Goal: Task Accomplishment & Management: Manage account settings

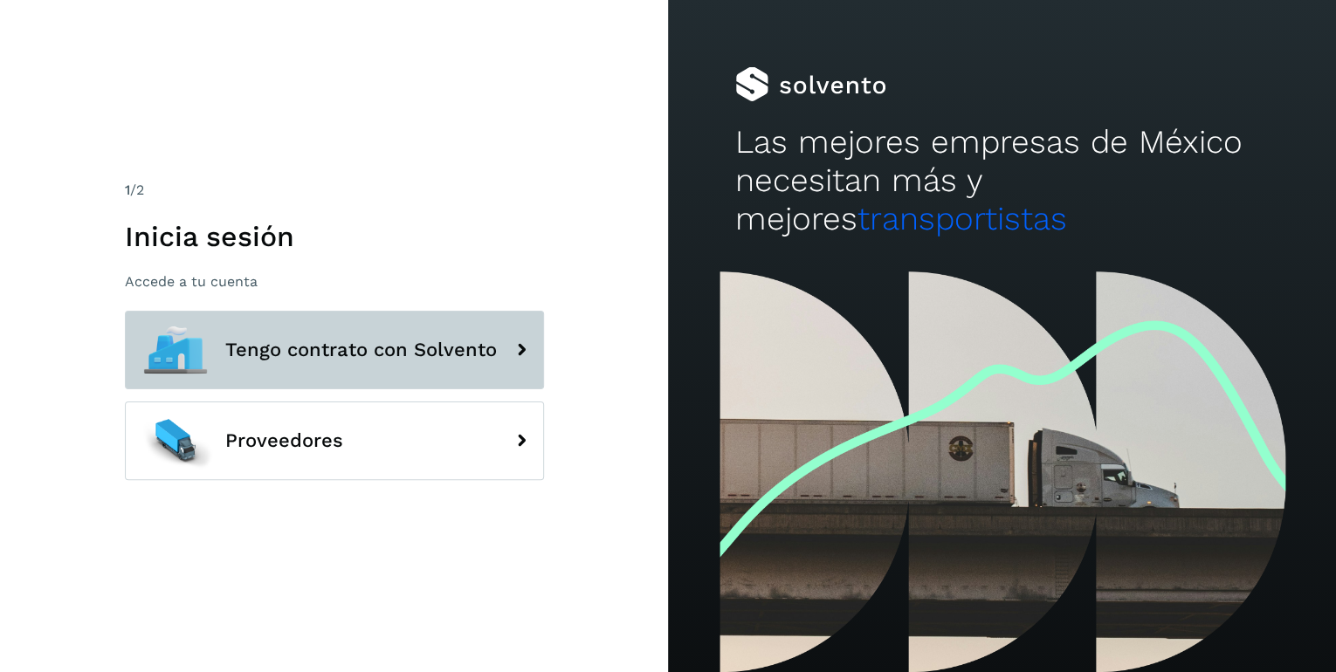
click at [461, 351] on span "Tengo contrato con Solvento" at bounding box center [361, 350] width 272 height 21
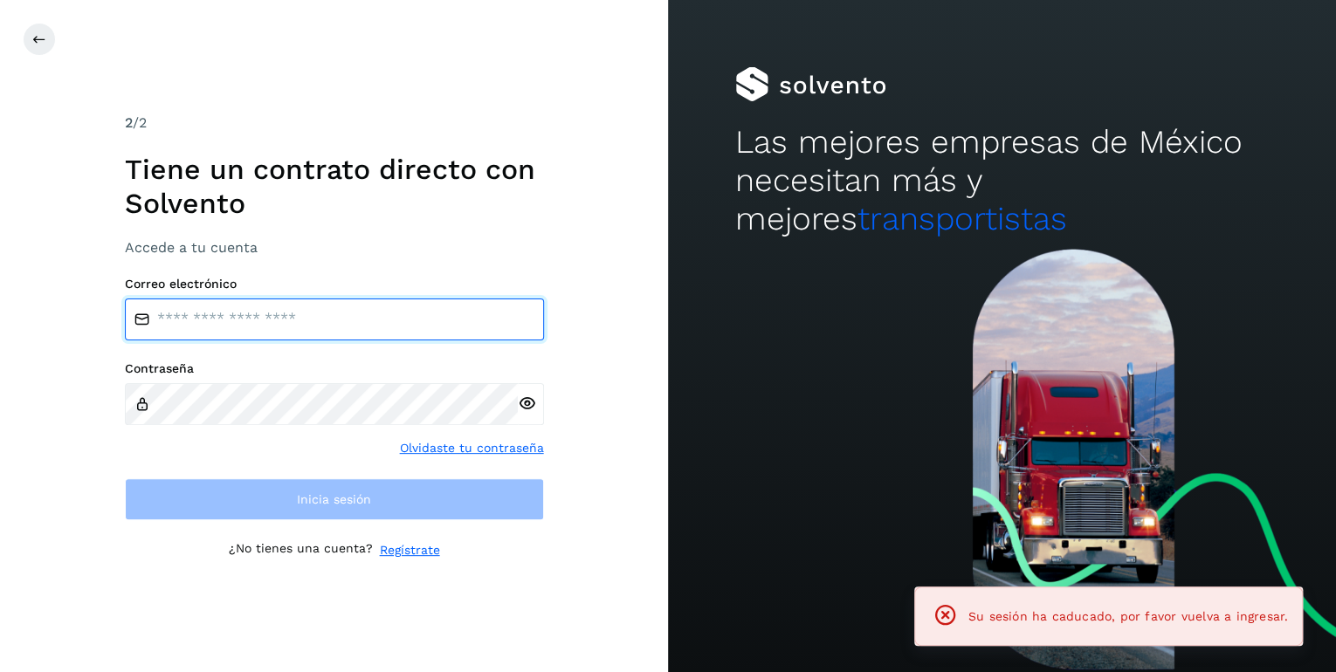
type input "**********"
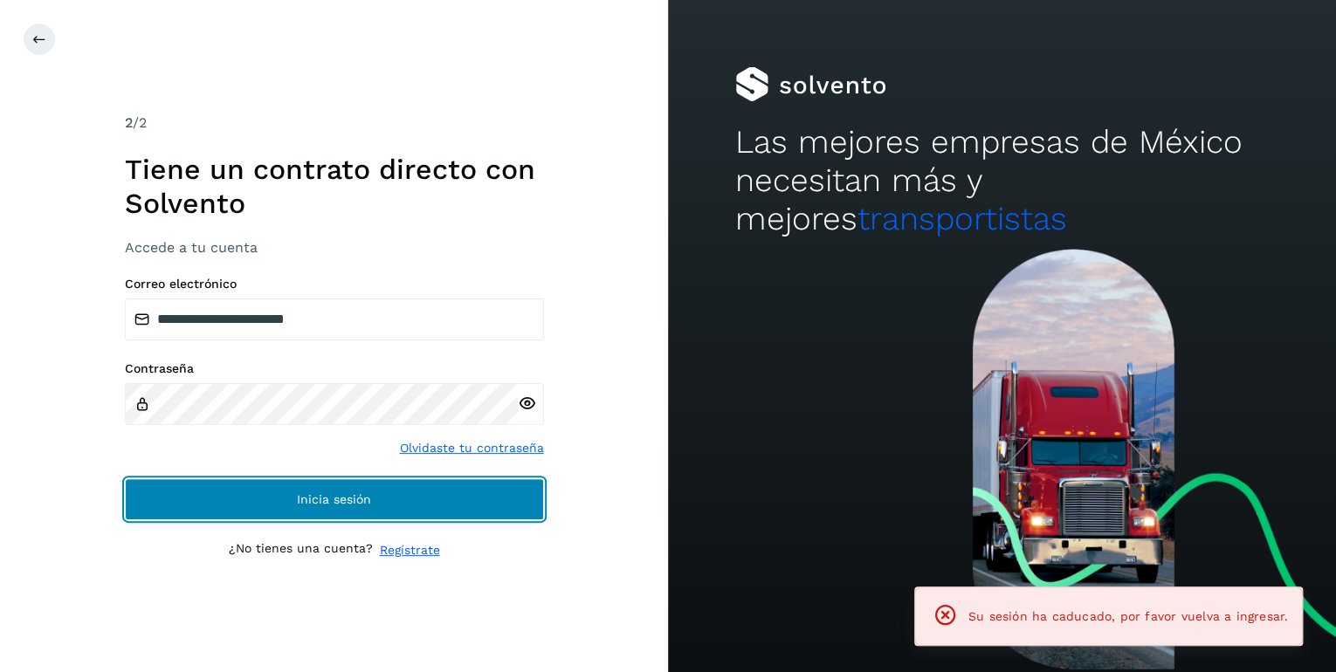
click at [378, 504] on button "Inicia sesión" at bounding box center [334, 500] width 419 height 42
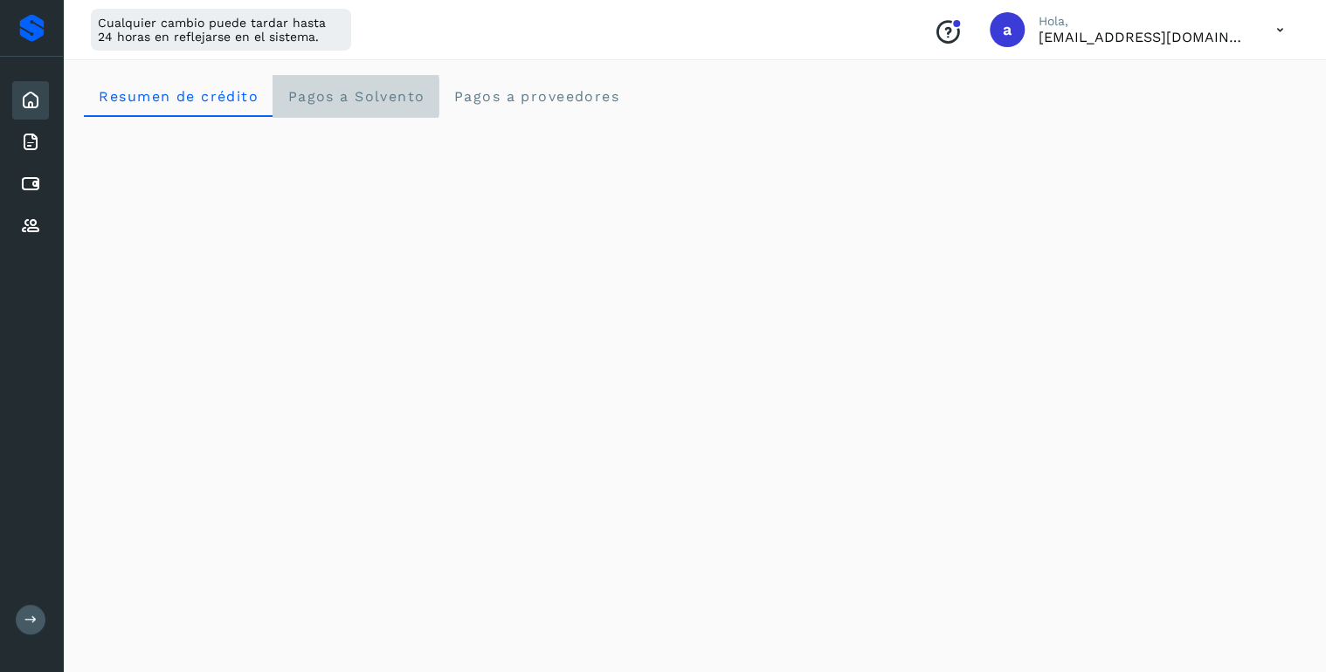
click at [378, 92] on span "Pagos a Solvento" at bounding box center [355, 96] width 138 height 17
